Goal: Task Accomplishment & Management: Manage account settings

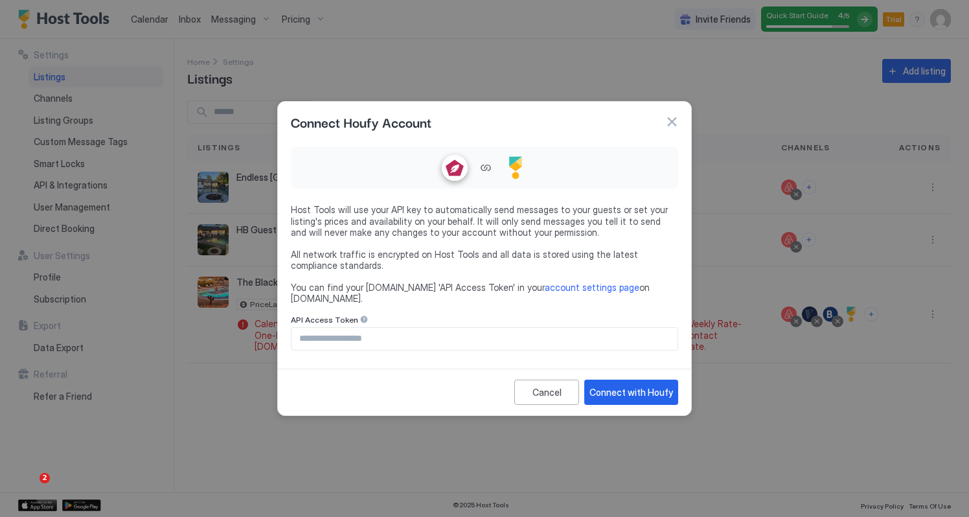
click at [353, 331] on input "Input Field" at bounding box center [485, 339] width 386 height 22
paste input "**********"
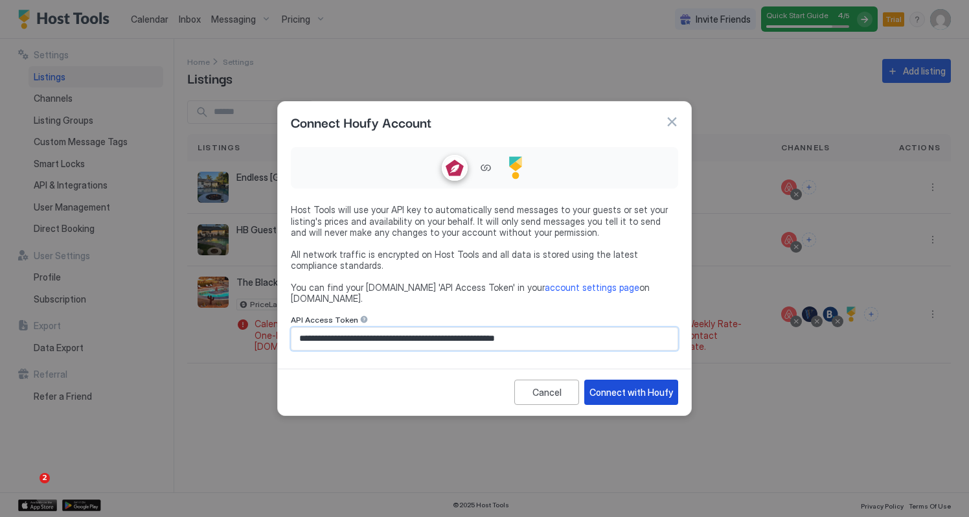
type input "**********"
click at [627, 386] on div "Connect with Houfy" at bounding box center [632, 393] width 84 height 14
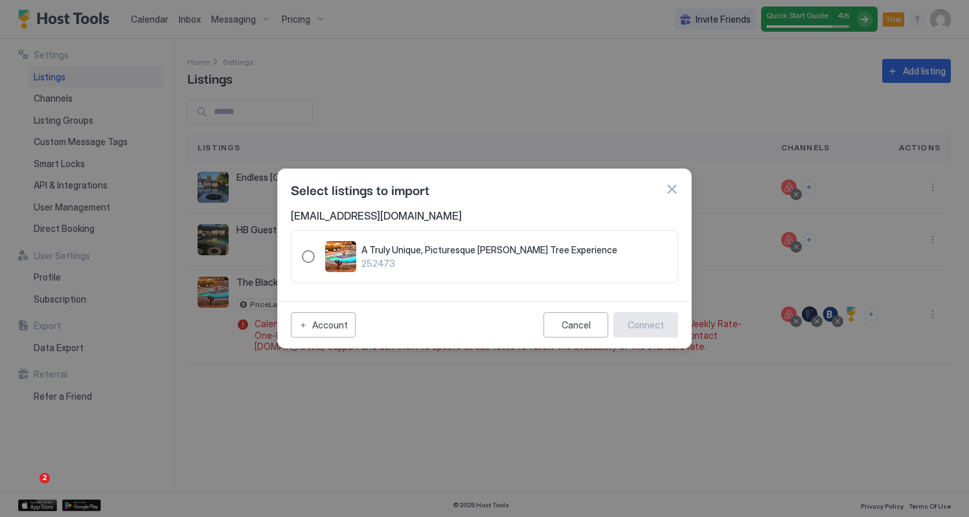
click at [308, 253] on div "252473" at bounding box center [308, 256] width 13 height 13
click at [652, 323] on div "Connect" at bounding box center [646, 325] width 36 height 14
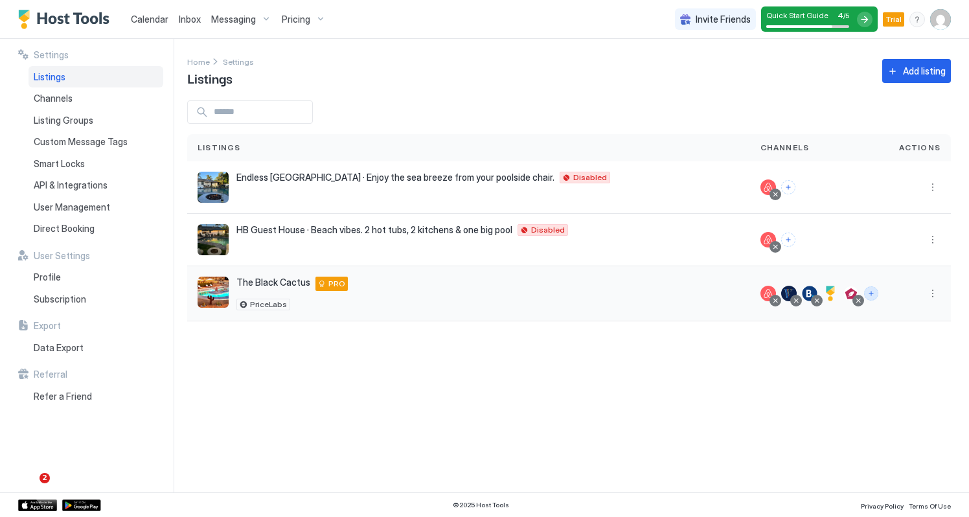
click at [870, 291] on button "Connect channels" at bounding box center [871, 293] width 14 height 14
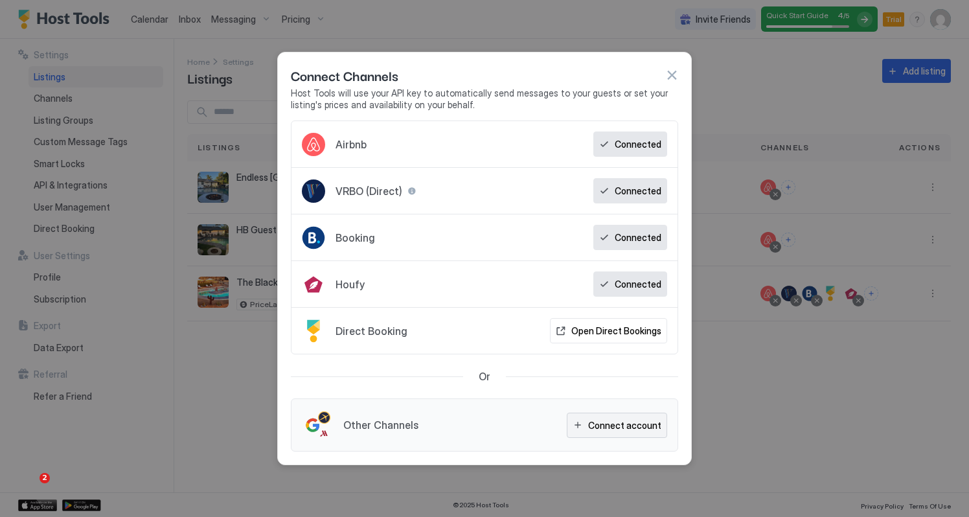
click at [630, 427] on div "Connect account" at bounding box center [624, 426] width 73 height 14
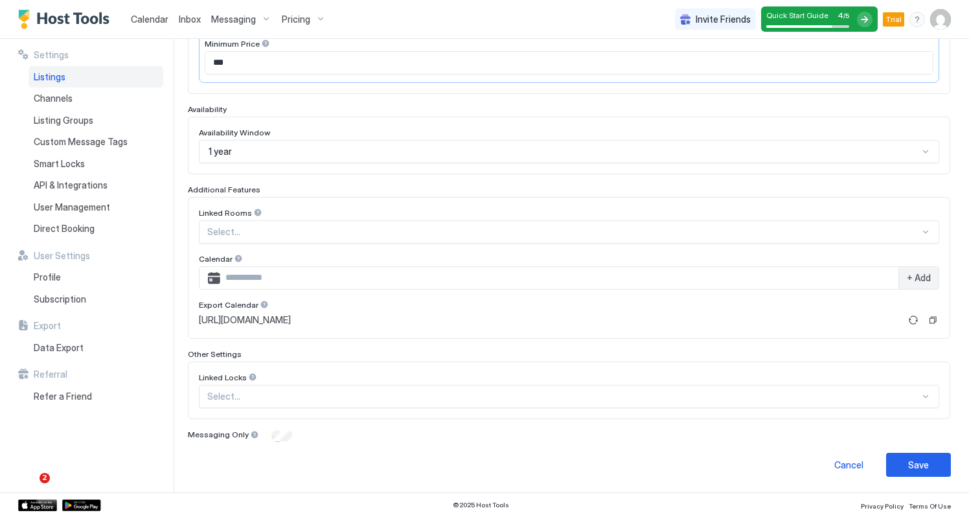
scroll to position [286, 0]
click at [918, 464] on div "Save" at bounding box center [919, 466] width 21 height 14
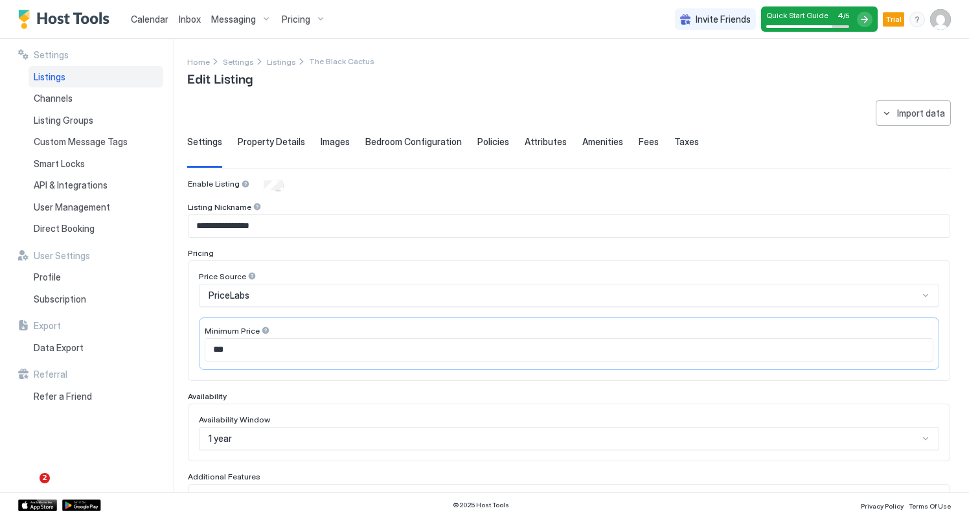
scroll to position [0, 0]
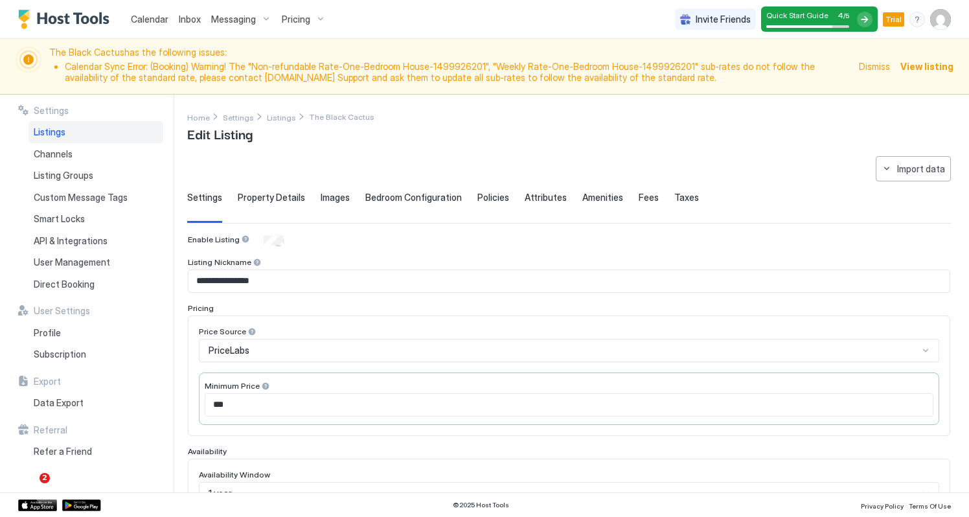
click at [881, 64] on span "Dismiss" at bounding box center [874, 67] width 31 height 14
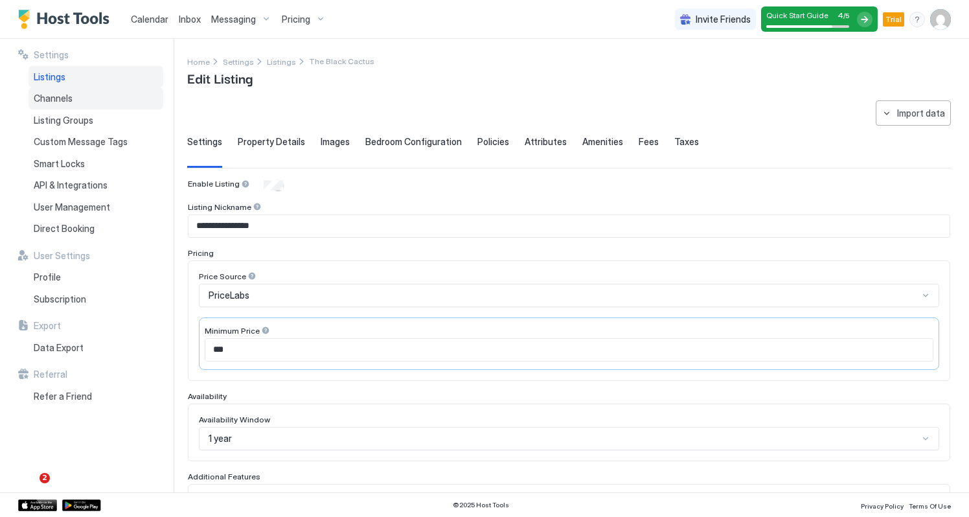
click at [73, 96] on div "Channels" at bounding box center [96, 98] width 135 height 22
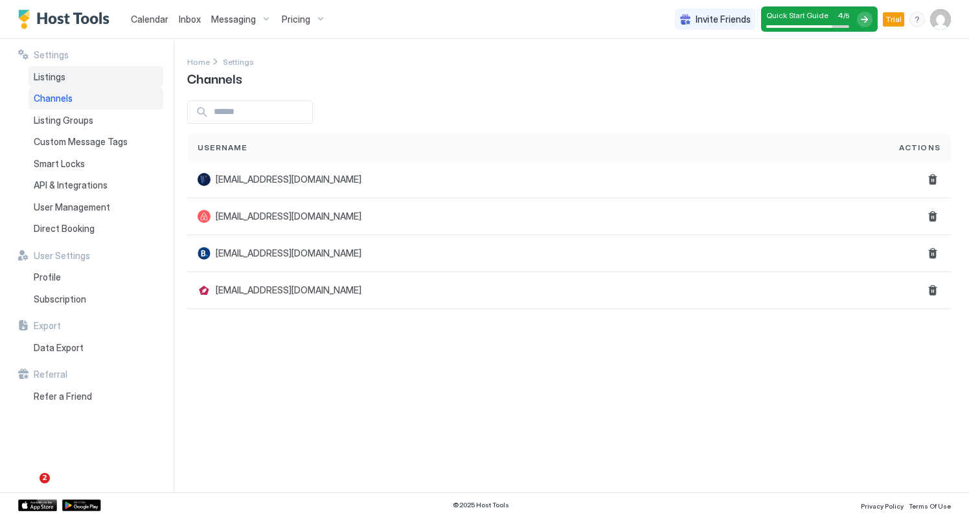
click at [61, 78] on span "Listings" at bounding box center [50, 77] width 32 height 12
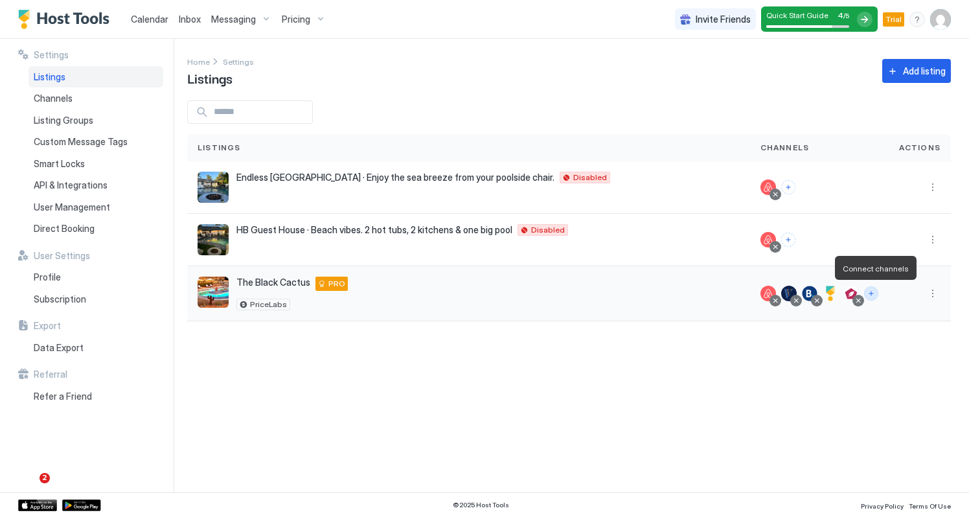
click at [874, 295] on button "Connect channels" at bounding box center [871, 293] width 14 height 14
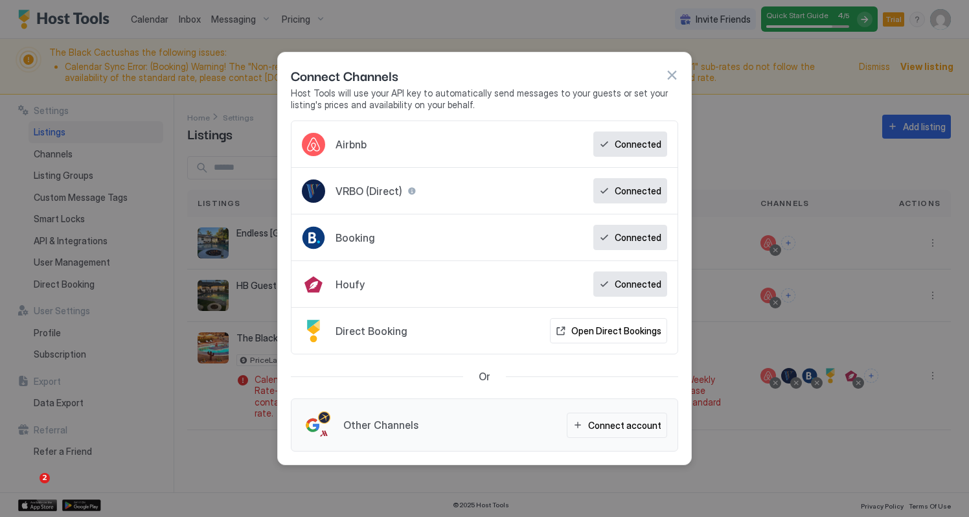
click at [314, 421] on div at bounding box center [317, 425] width 31 height 31
click at [611, 423] on div "Connect account" at bounding box center [624, 426] width 73 height 14
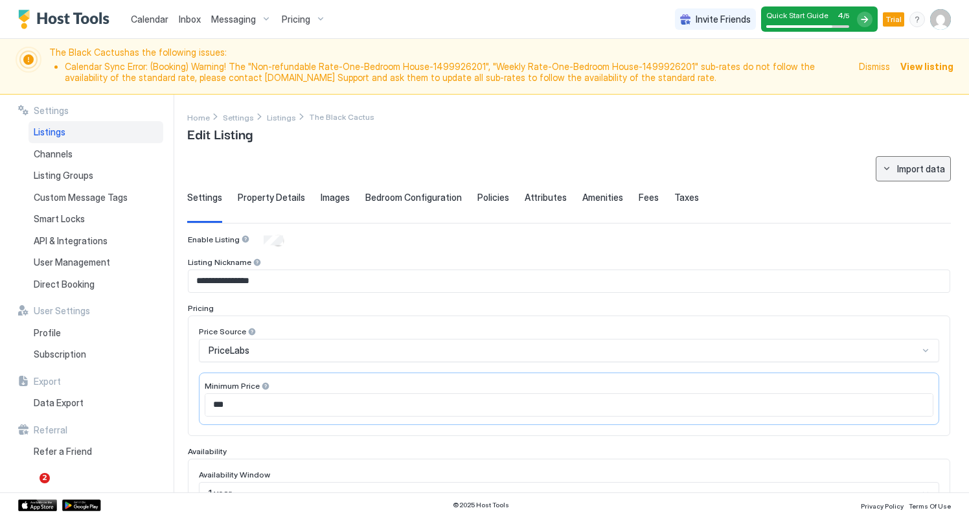
click at [932, 163] on div "Import data" at bounding box center [922, 169] width 48 height 14
click at [791, 184] on div at bounding box center [484, 258] width 969 height 517
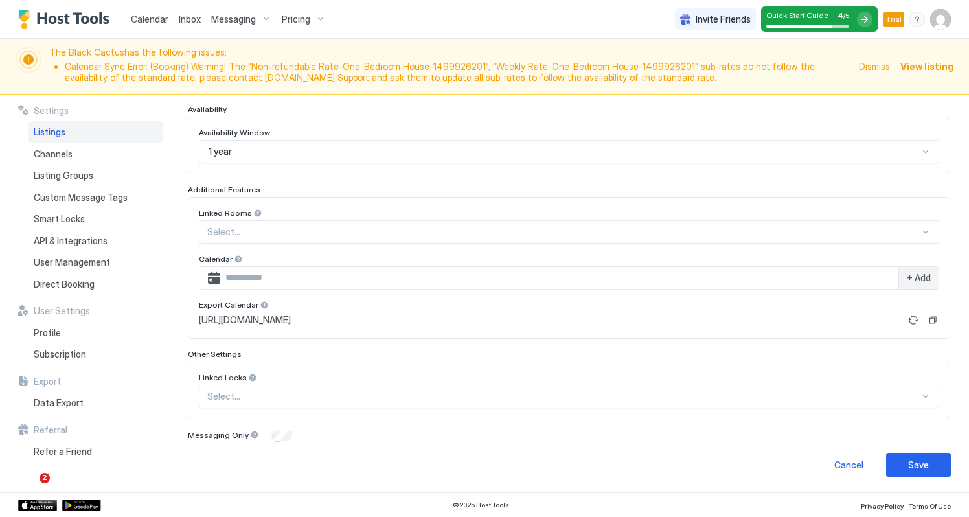
scroll to position [341, 0]
click at [909, 463] on div "Save" at bounding box center [919, 466] width 21 height 14
click at [908, 465] on button "Save" at bounding box center [919, 466] width 65 height 24
click at [912, 462] on div "Save" at bounding box center [919, 466] width 21 height 14
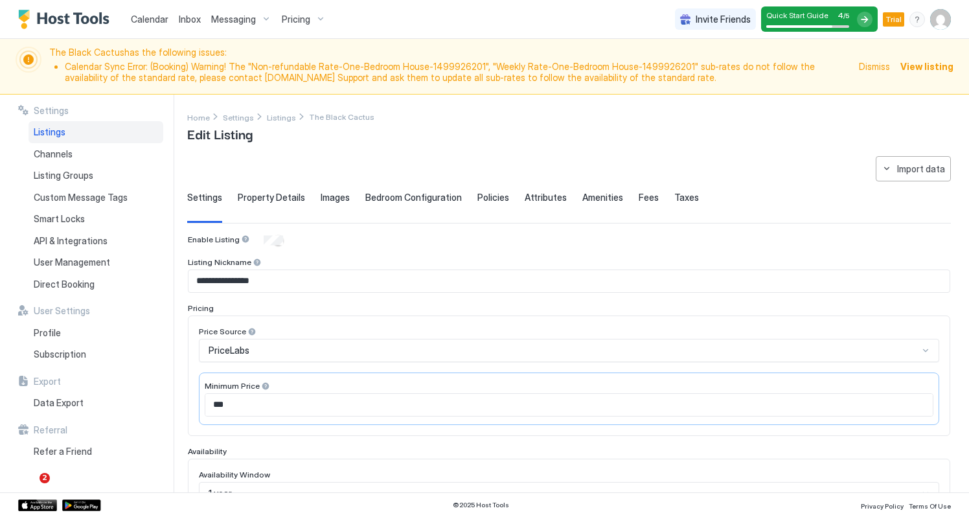
scroll to position [0, 0]
click at [919, 21] on div "menu" at bounding box center [918, 20] width 16 height 16
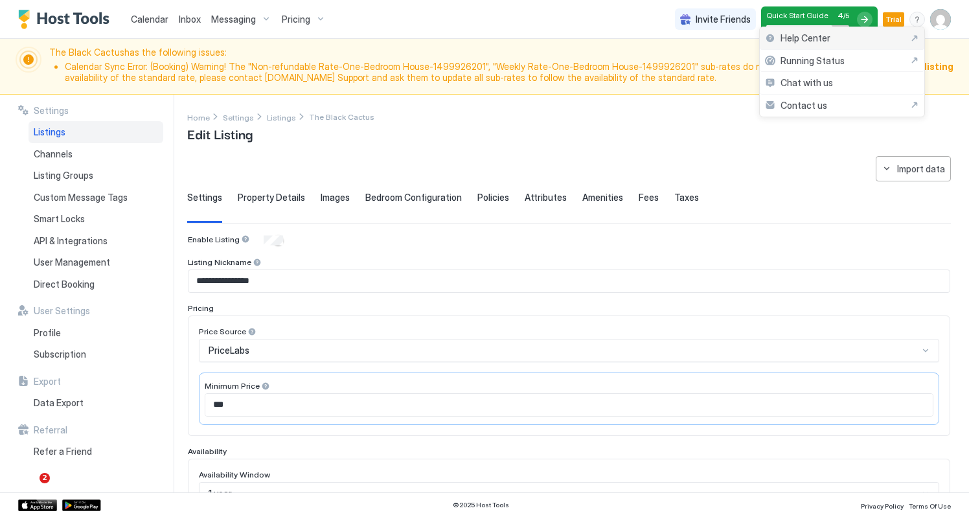
click at [827, 34] on span "Help Center" at bounding box center [806, 38] width 50 height 12
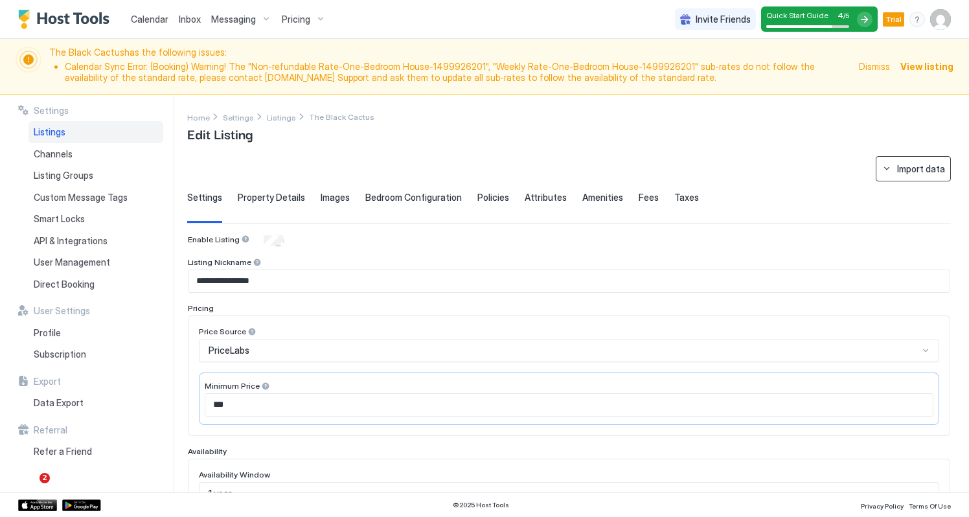
click at [898, 168] on button "Import data" at bounding box center [913, 168] width 75 height 25
click at [779, 145] on div at bounding box center [484, 258] width 969 height 517
click at [881, 64] on span "Dismiss" at bounding box center [874, 67] width 31 height 14
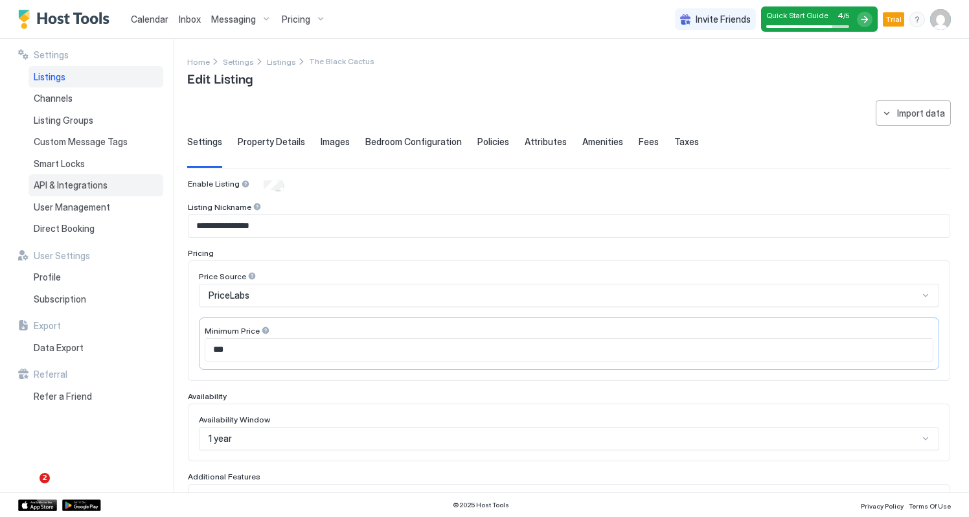
click at [56, 180] on span "API & Integrations" at bounding box center [71, 186] width 74 height 12
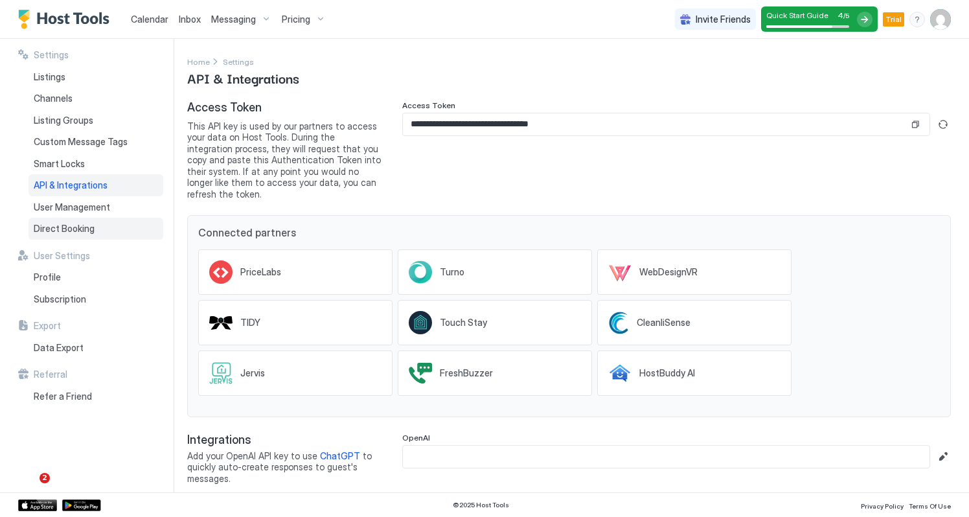
click at [110, 220] on div "Direct Booking" at bounding box center [96, 229] width 135 height 22
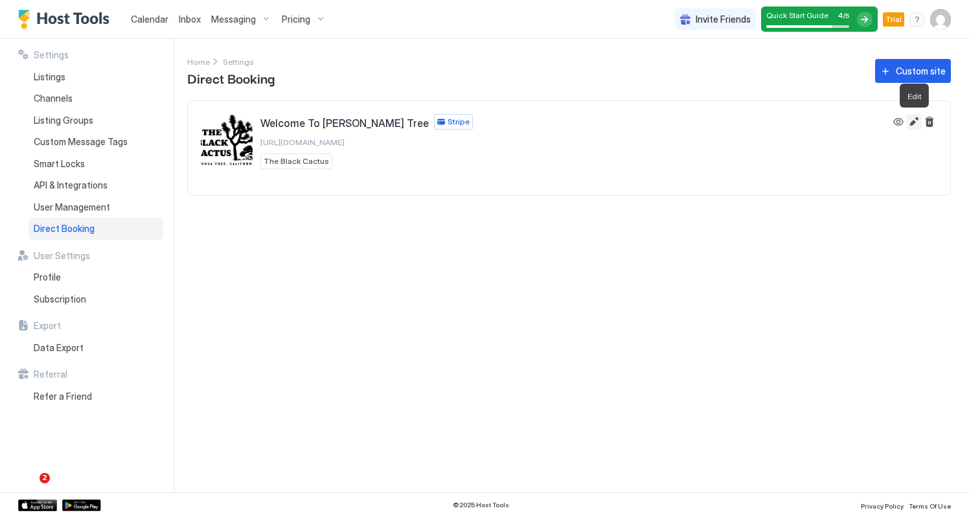
click at [912, 119] on button "Edit" at bounding box center [915, 122] width 16 height 16
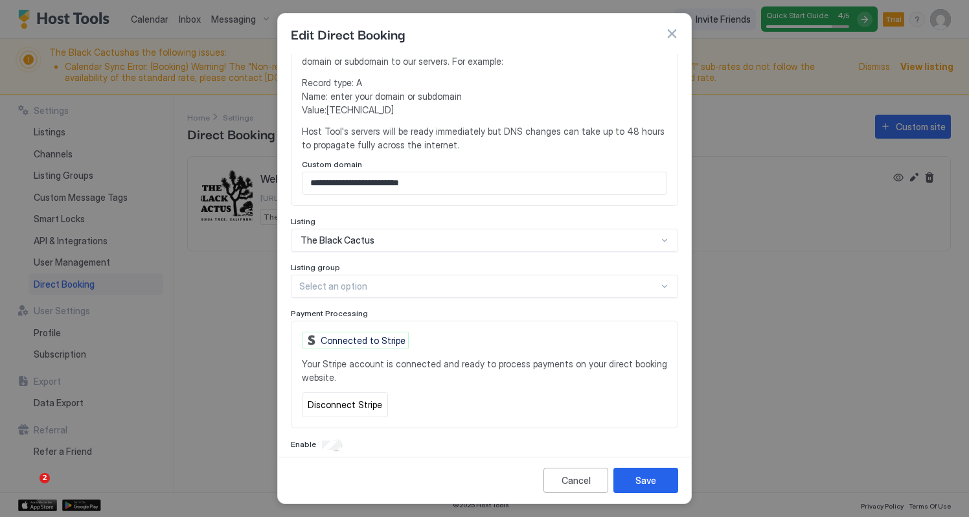
scroll to position [314, 0]
click at [671, 30] on button "button" at bounding box center [672, 33] width 13 height 13
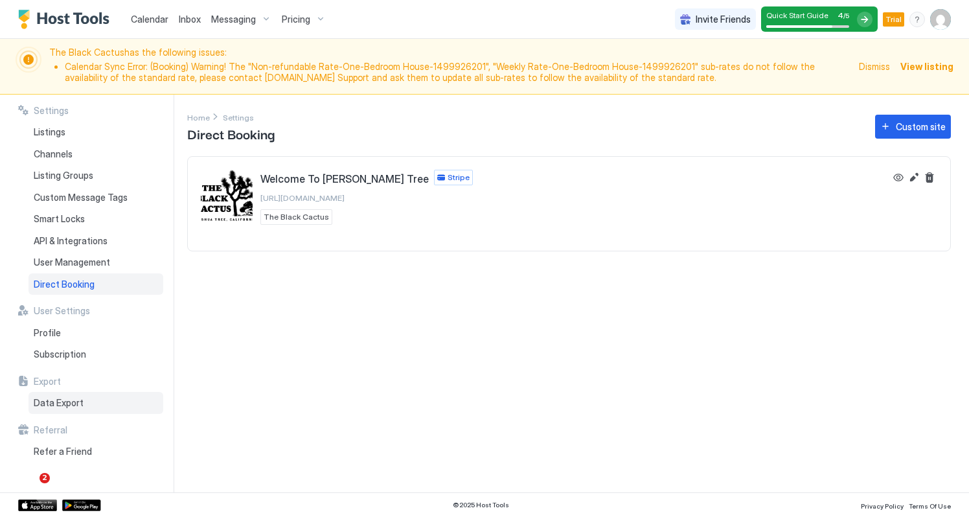
click at [63, 397] on span "Data Export" at bounding box center [59, 403] width 50 height 12
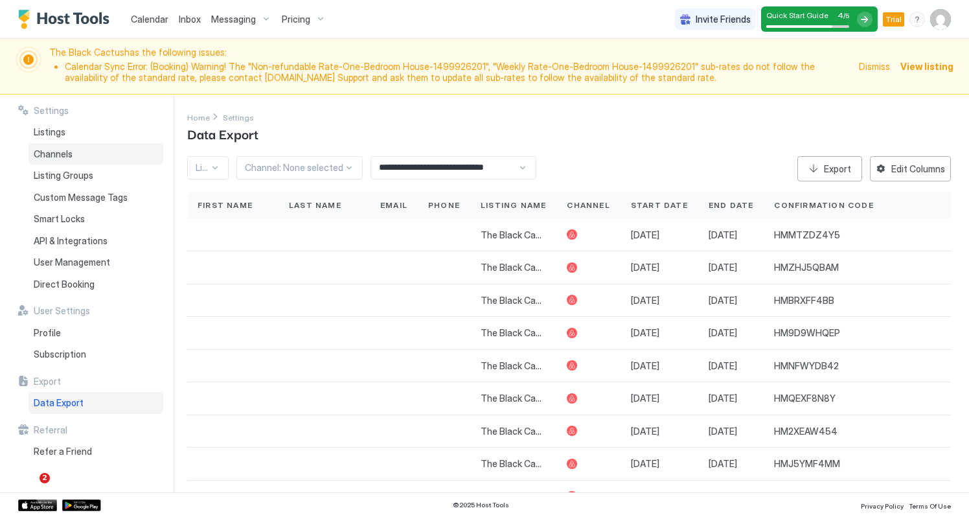
click at [73, 156] on div "Channels" at bounding box center [96, 154] width 135 height 22
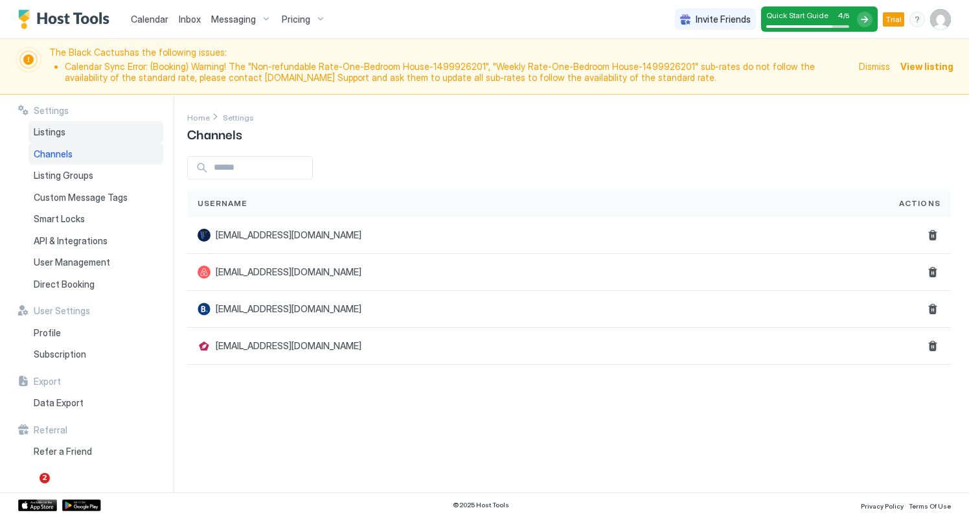
click at [63, 132] on span "Listings" at bounding box center [50, 132] width 32 height 12
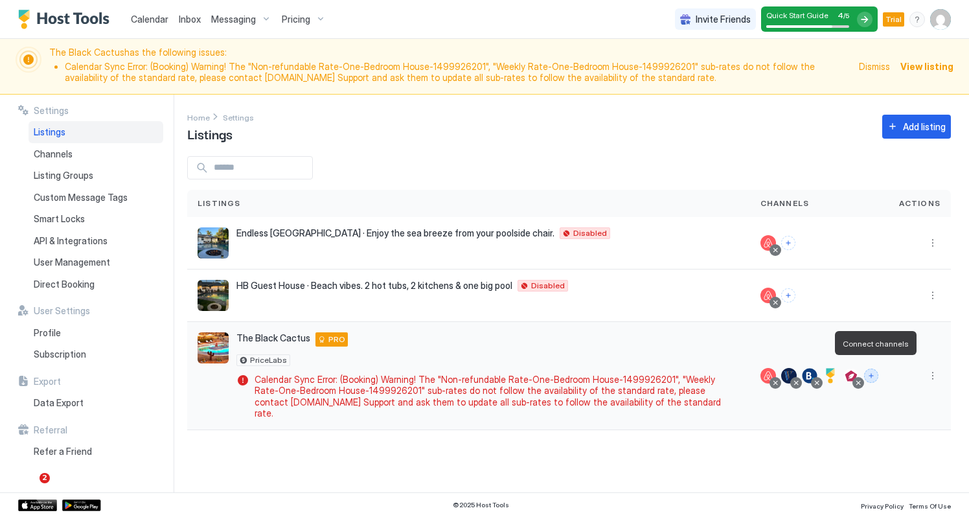
click at [870, 369] on button "Connect channels" at bounding box center [871, 376] width 14 height 14
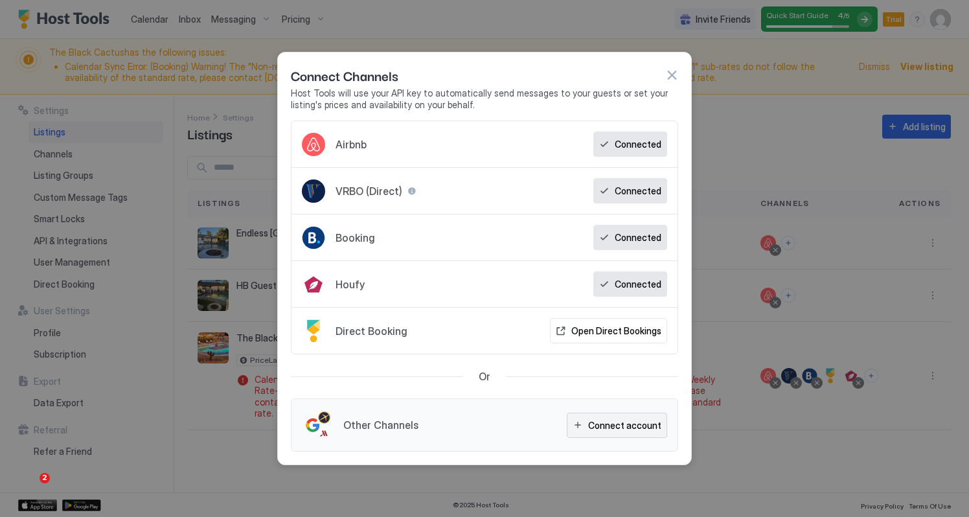
click at [623, 424] on div "Connect account" at bounding box center [624, 426] width 73 height 14
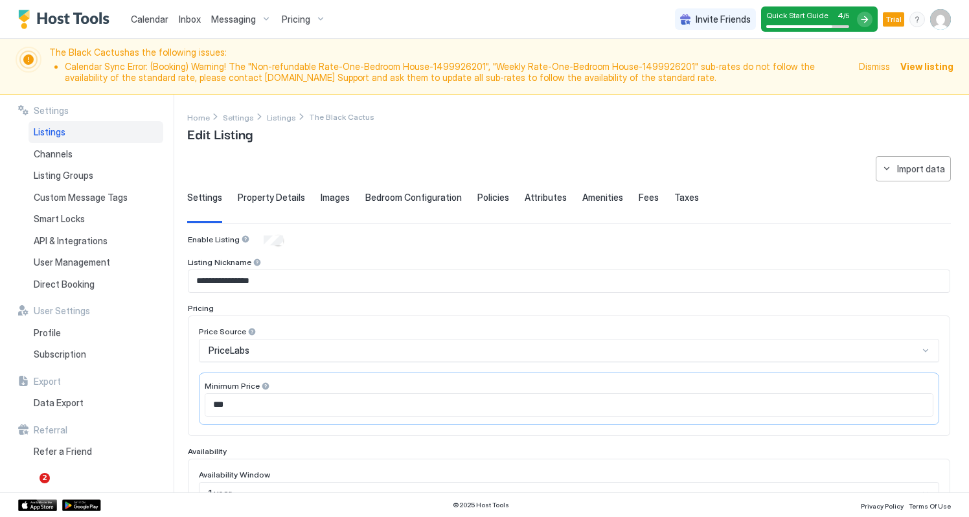
click at [267, 196] on span "Property Details" at bounding box center [271, 198] width 67 height 12
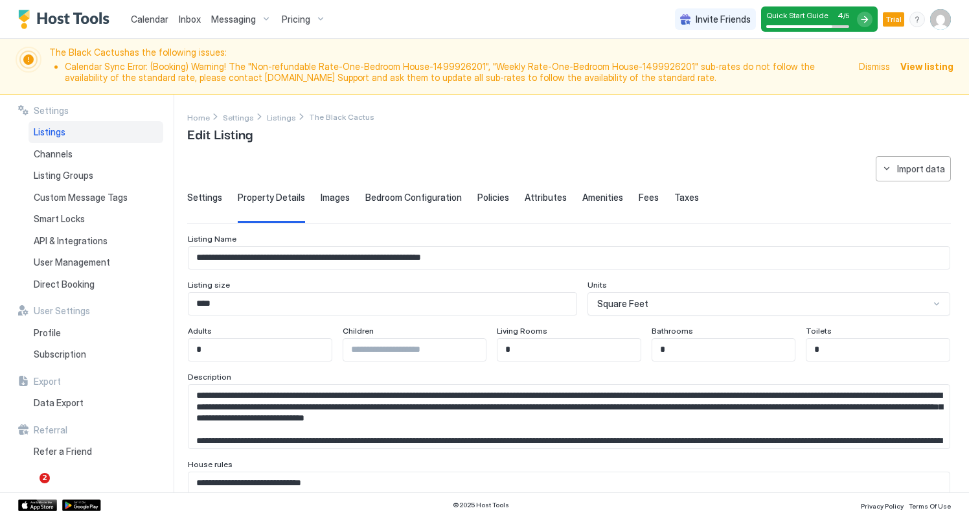
click at [336, 195] on span "Images" at bounding box center [335, 198] width 29 height 12
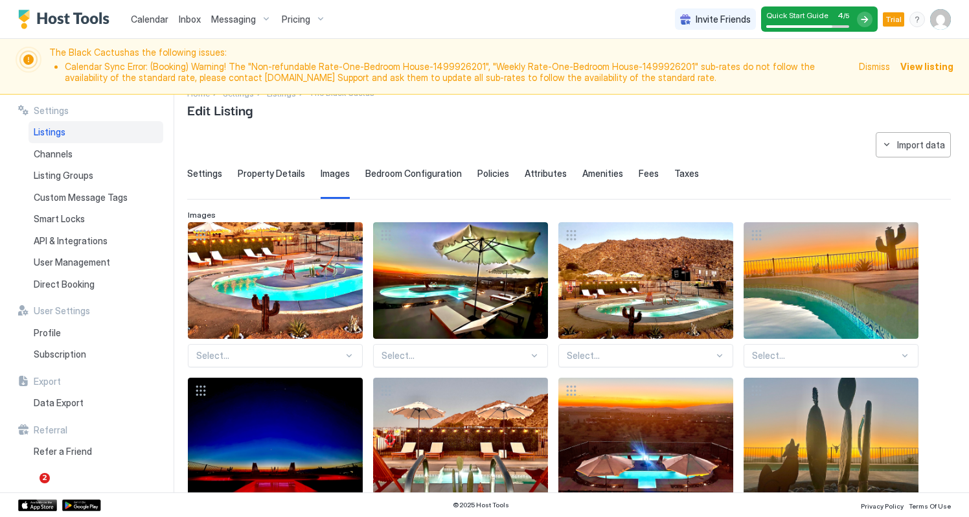
scroll to position [28, 0]
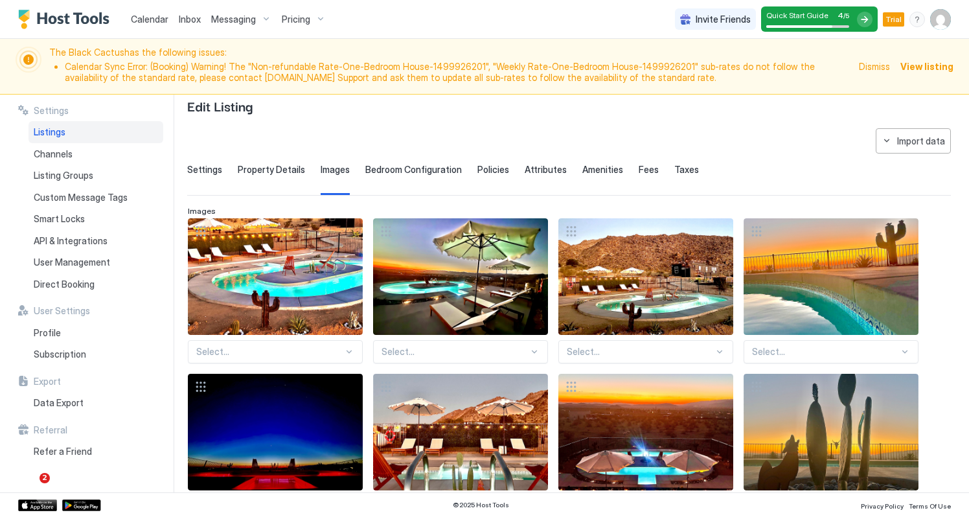
click at [683, 170] on span "Taxes" at bounding box center [687, 170] width 25 height 12
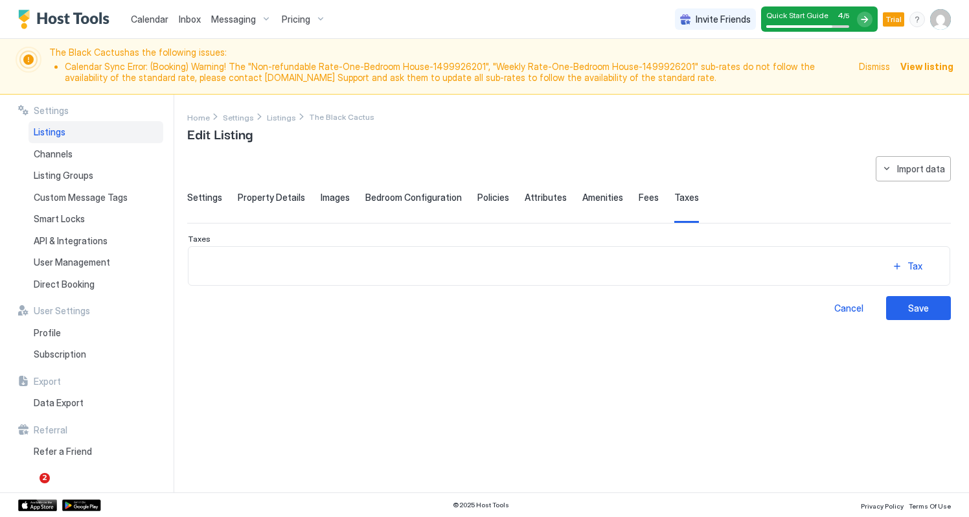
click at [942, 19] on img "User profile" at bounding box center [941, 19] width 21 height 21
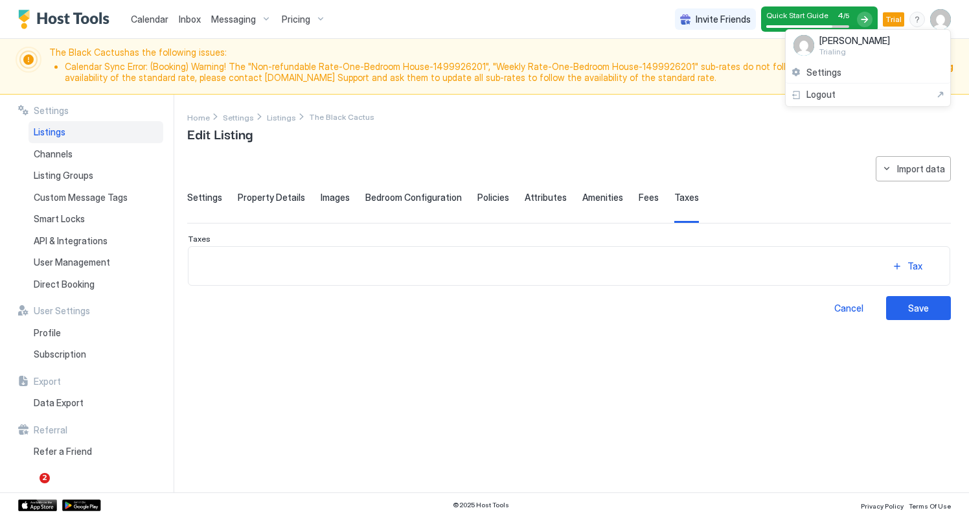
click at [918, 16] on div at bounding box center [484, 258] width 969 height 517
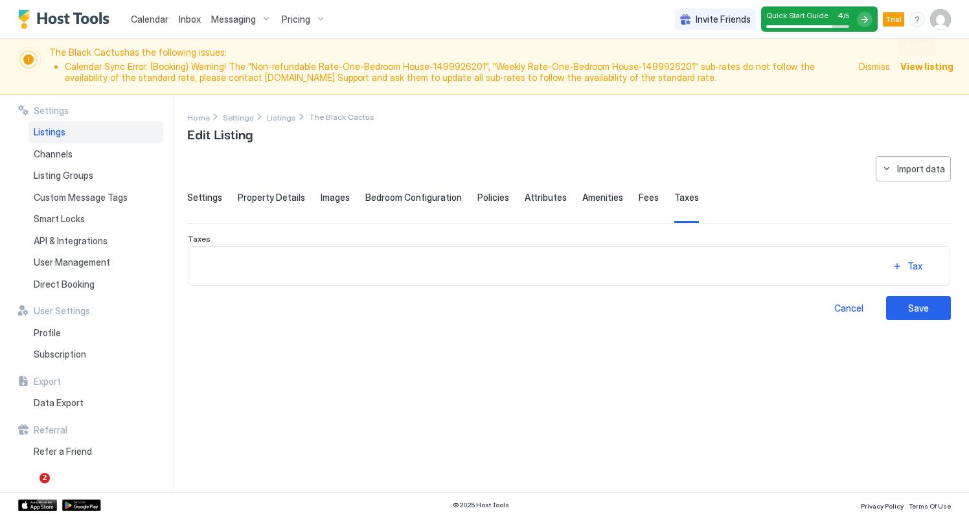
click at [918, 22] on div "menu" at bounding box center [918, 20] width 16 height 16
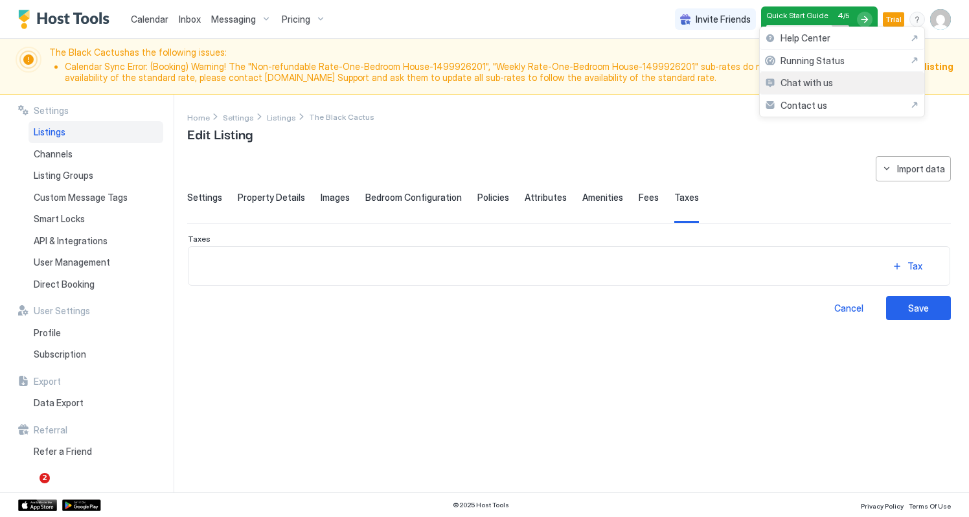
click at [822, 83] on span "Chat with us" at bounding box center [807, 83] width 52 height 12
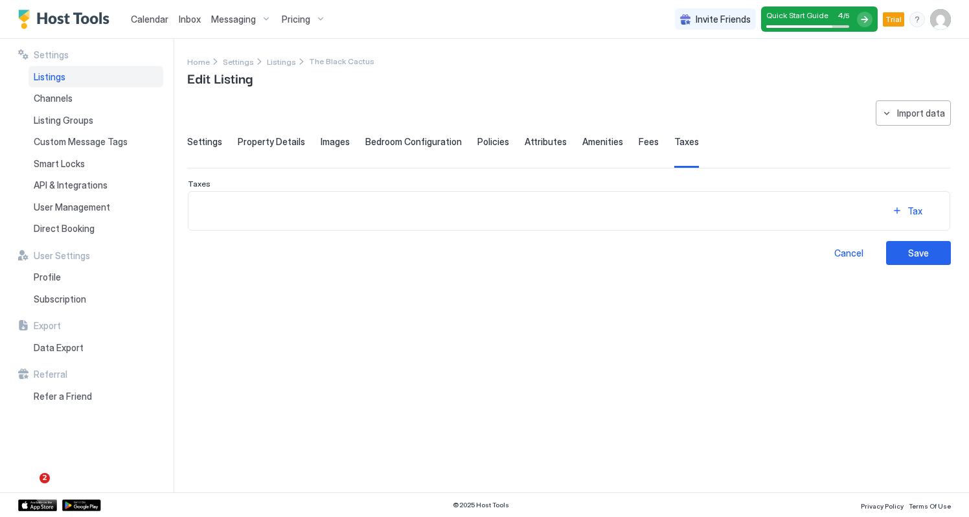
click at [146, 15] on span "Calendar" at bounding box center [150, 19] width 38 height 11
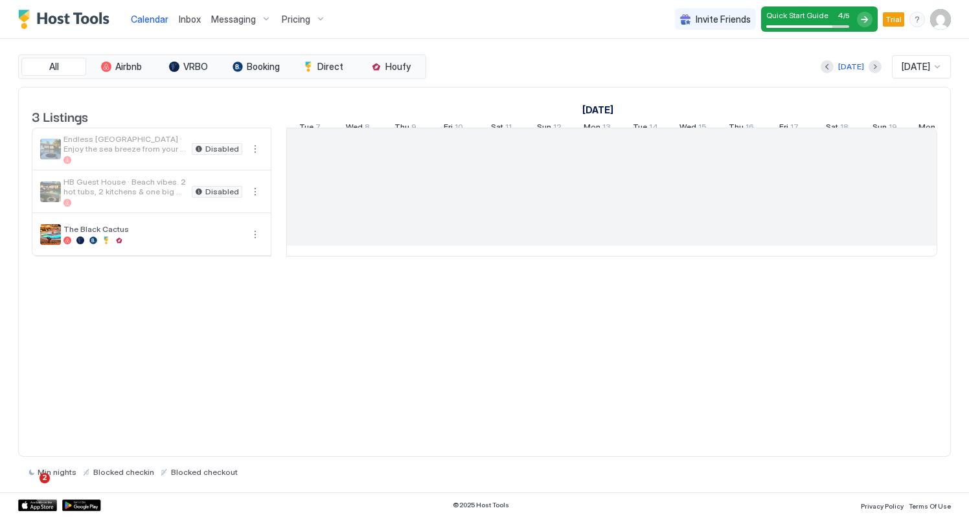
scroll to position [0, 720]
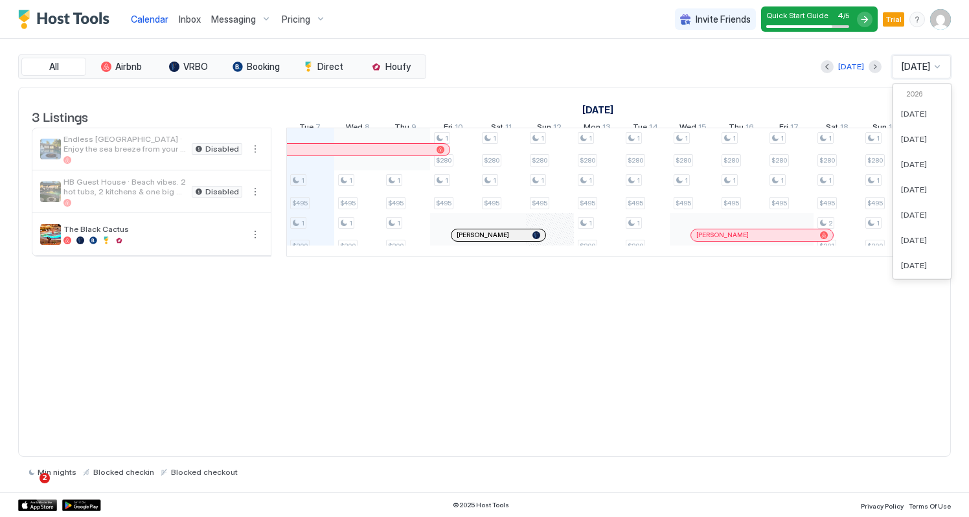
click at [936, 64] on div at bounding box center [938, 67] width 10 height 10
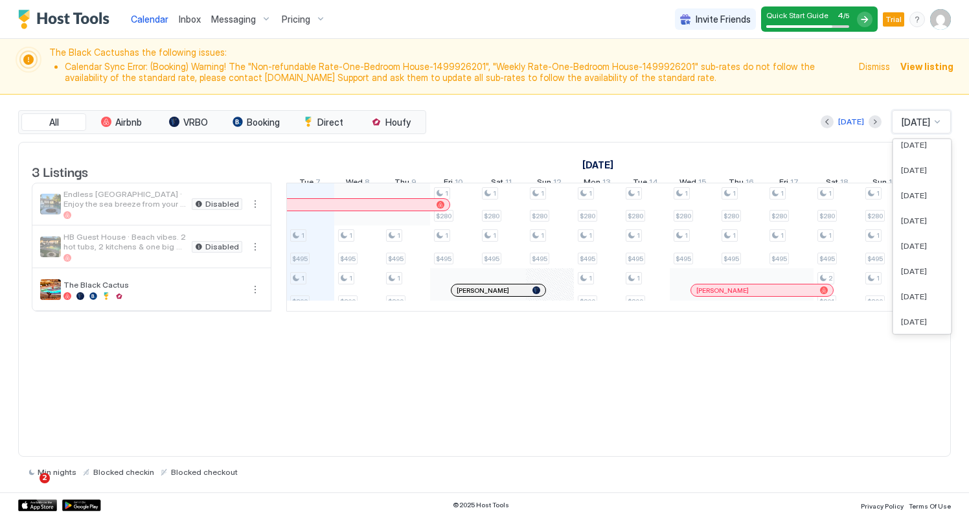
scroll to position [18, 0]
click at [916, 148] on span "[DATE]" at bounding box center [914, 151] width 26 height 10
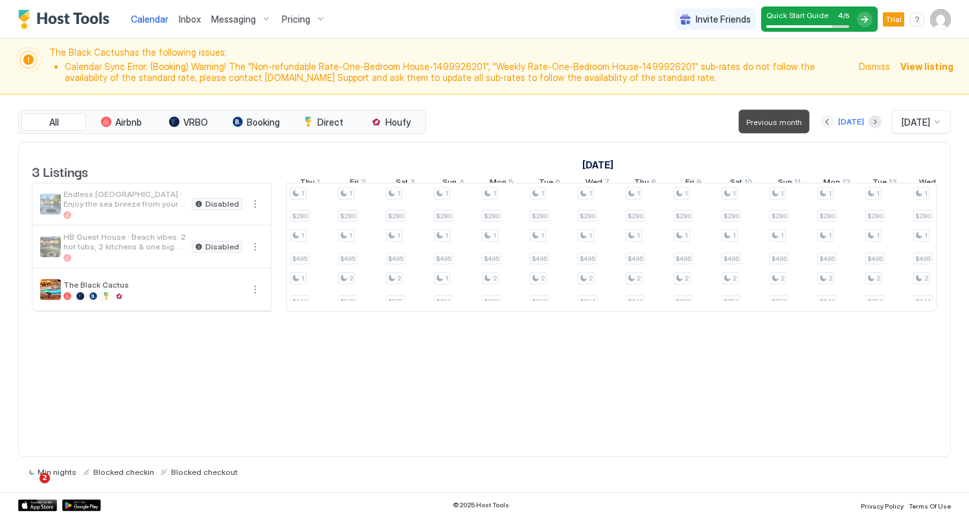
click at [824, 122] on button "Previous month" at bounding box center [827, 121] width 13 height 13
click at [869, 119] on button "Next month" at bounding box center [875, 121] width 13 height 13
click at [824, 119] on button "Previous month" at bounding box center [827, 121] width 13 height 13
click at [931, 118] on div "[DATE]" at bounding box center [916, 122] width 31 height 12
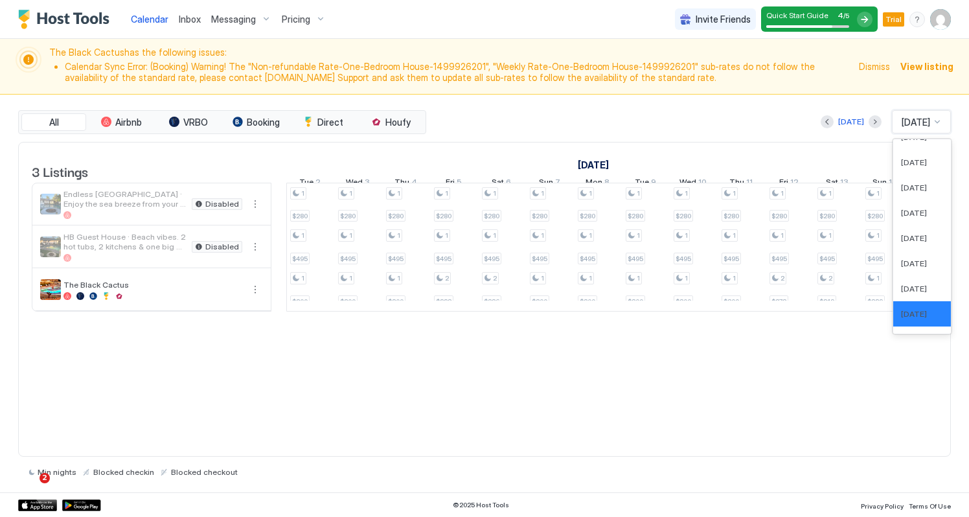
click at [692, 130] on div "[DATE] [DATE] selected, 22 of 61. 61 results available. Use Up and Down to choo…" at bounding box center [690, 121] width 522 height 23
click at [839, 121] on div "[DATE]" at bounding box center [852, 122] width 26 height 12
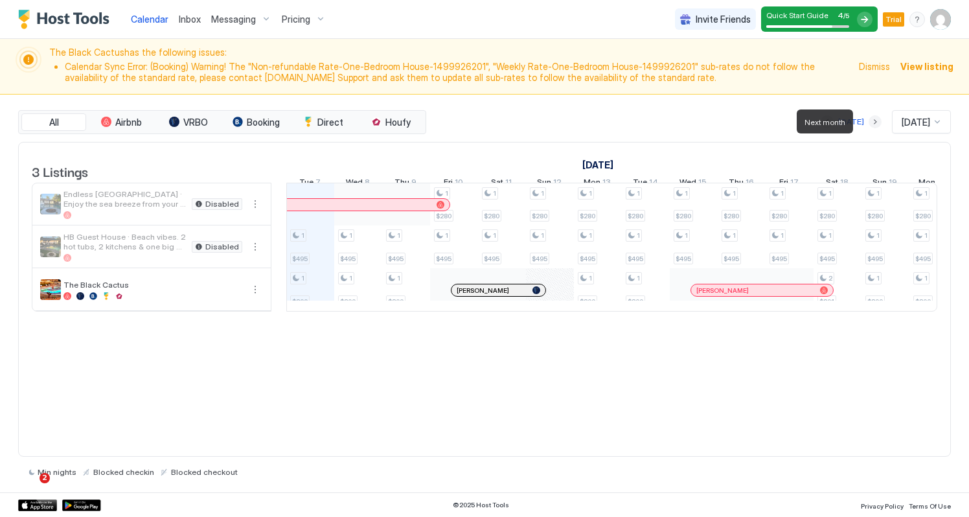
click at [869, 121] on button "Next month" at bounding box center [875, 121] width 13 height 13
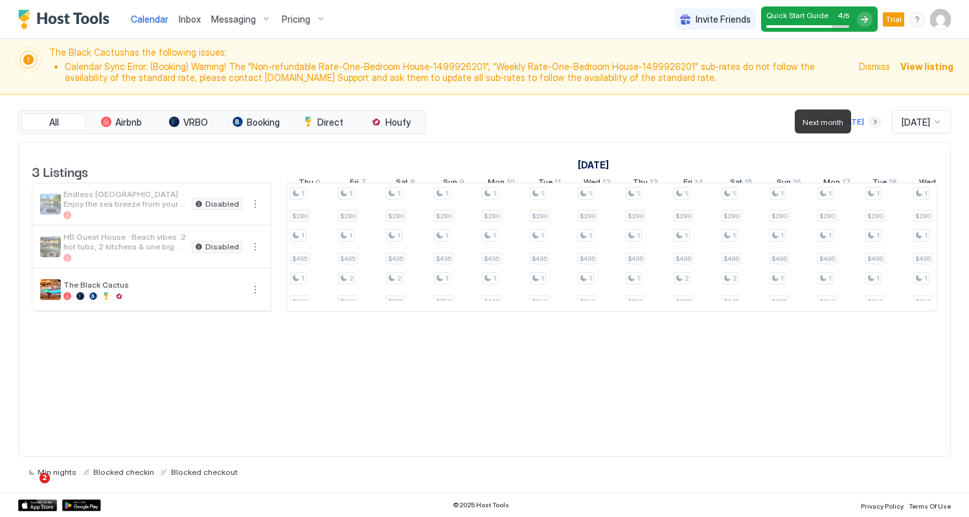
click at [869, 120] on button "Next month" at bounding box center [875, 121] width 13 height 13
click at [869, 121] on button "Next month" at bounding box center [875, 121] width 13 height 13
click at [748, 210] on div "1 $280 1 $495 1 $569 1 $280 1 $495 1 $582 1 $280 1 $495 1 $280 1 $495 1 $524 1 …" at bounding box center [862, 247] width 2590 height 128
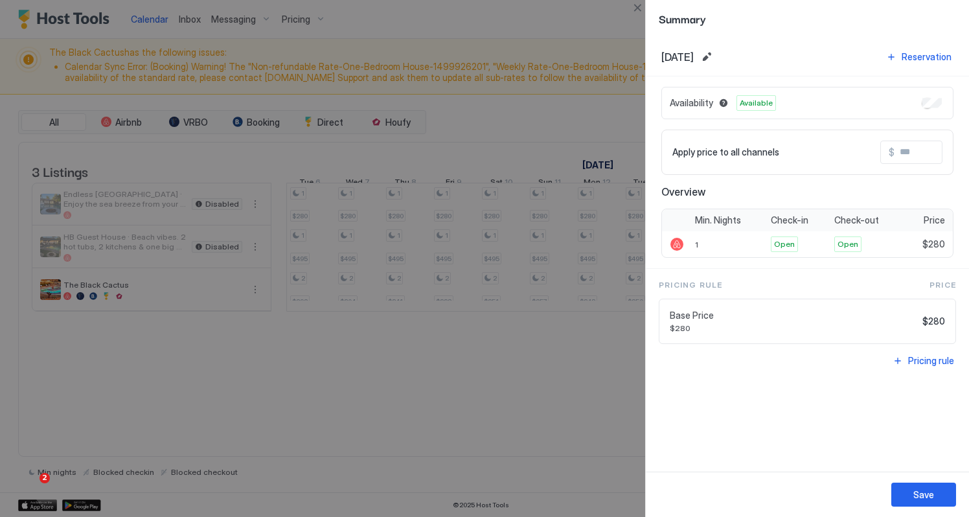
click at [579, 112] on div at bounding box center [484, 258] width 969 height 517
click at [640, 8] on button "Close" at bounding box center [638, 8] width 16 height 16
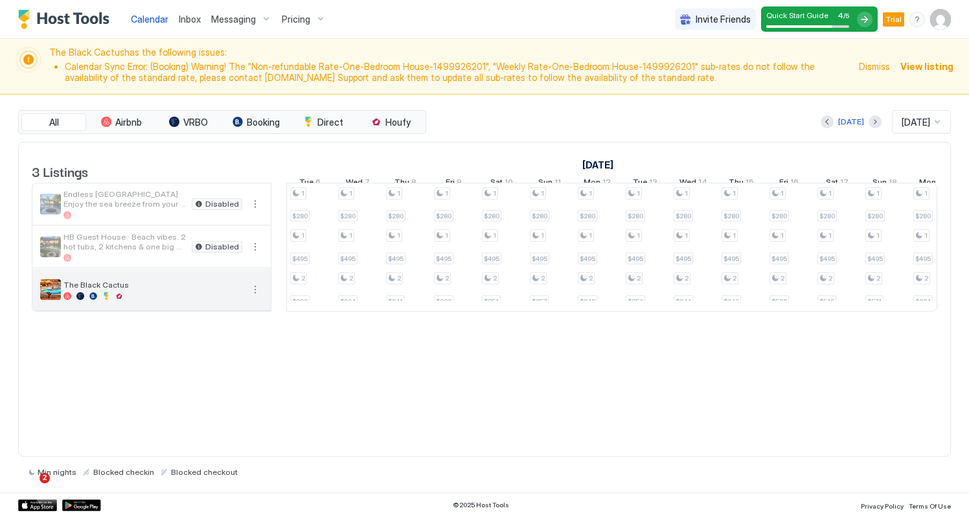
click at [146, 300] on div at bounding box center [153, 296] width 179 height 8
click at [248, 297] on button "More options" at bounding box center [256, 290] width 16 height 16
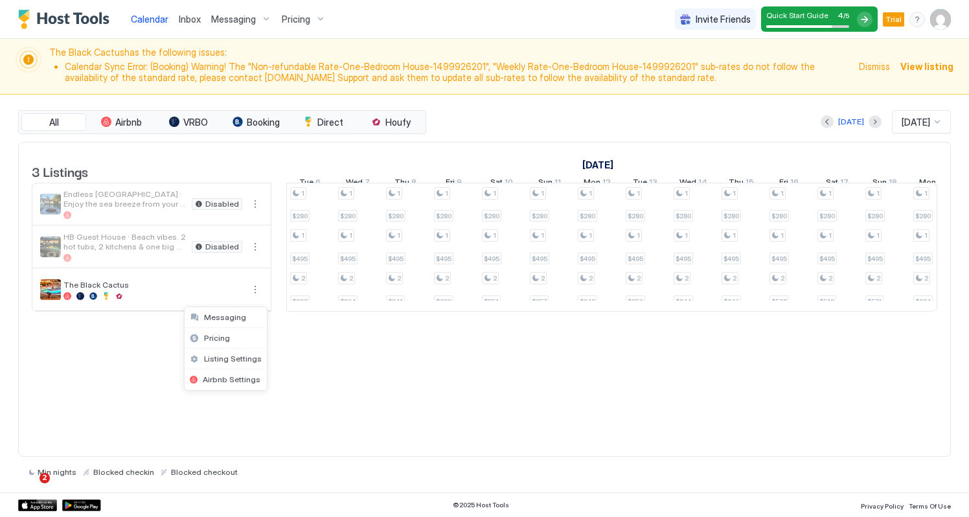
click at [318, 300] on div at bounding box center [484, 258] width 969 height 517
click at [318, 300] on div "1 $280 1 $495 1 $569 1 $280 1 $495 1 $582 1 $280 1 $495 1 $280 1 $495 1 $524 1 …" at bounding box center [862, 247] width 2590 height 128
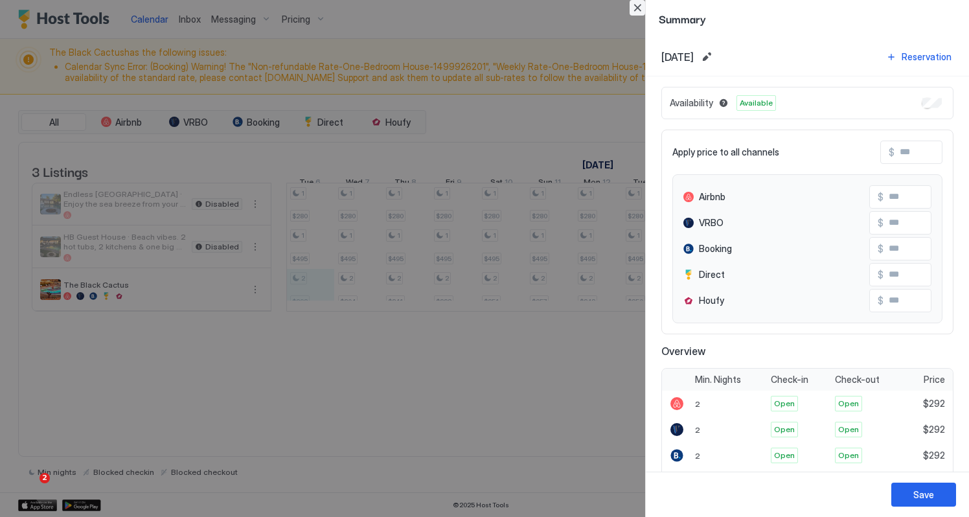
click at [638, 8] on button "Close" at bounding box center [638, 8] width 16 height 16
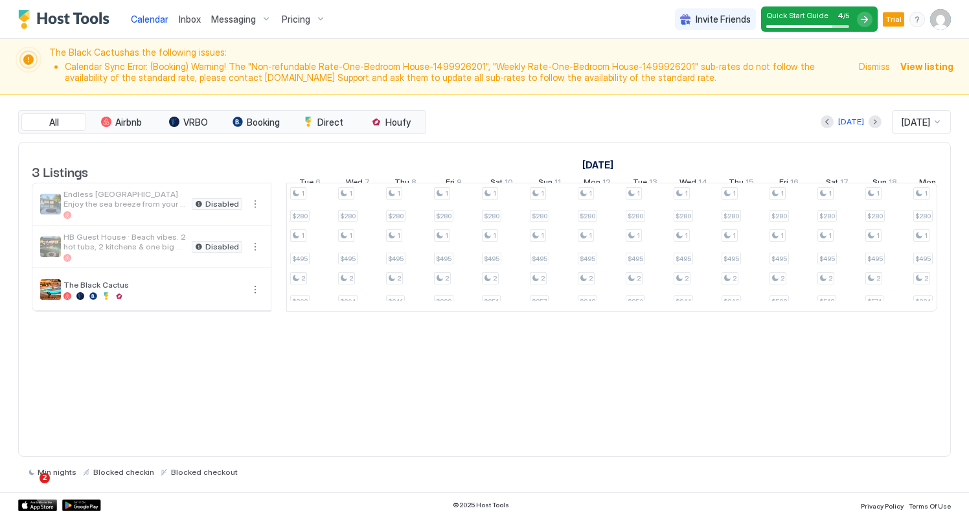
click at [878, 68] on span "Dismiss" at bounding box center [874, 67] width 31 height 14
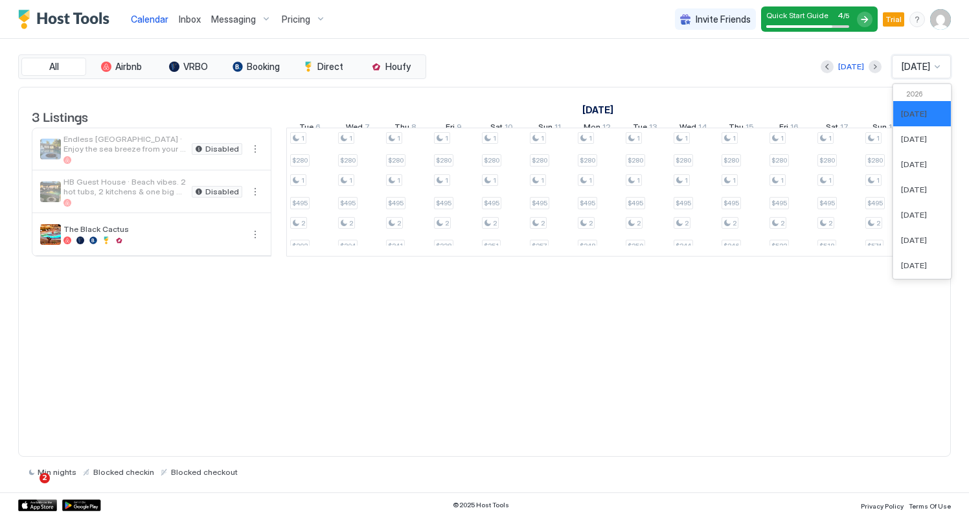
click at [934, 66] on div at bounding box center [938, 67] width 10 height 10
click at [821, 66] on button "Previous month" at bounding box center [827, 66] width 13 height 13
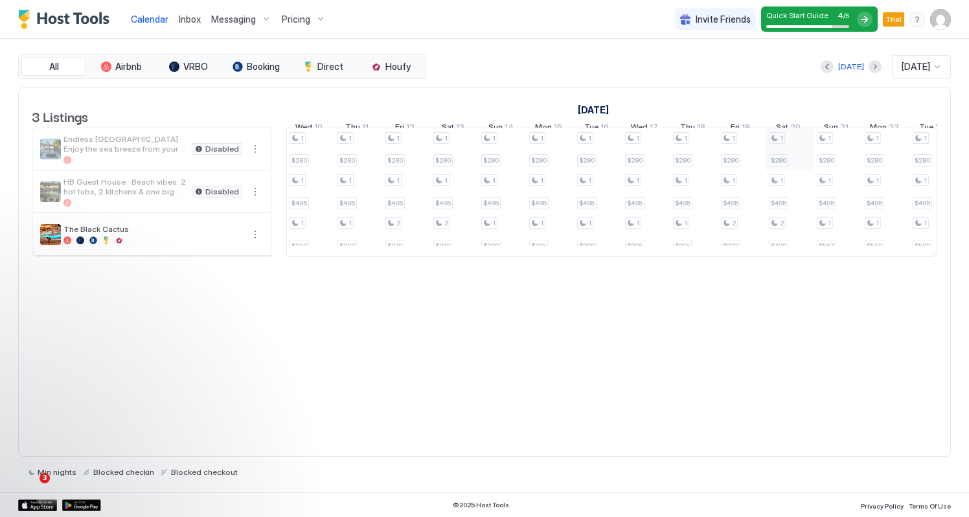
scroll to position [0, 0]
